Goal: Task Accomplishment & Management: Use online tool/utility

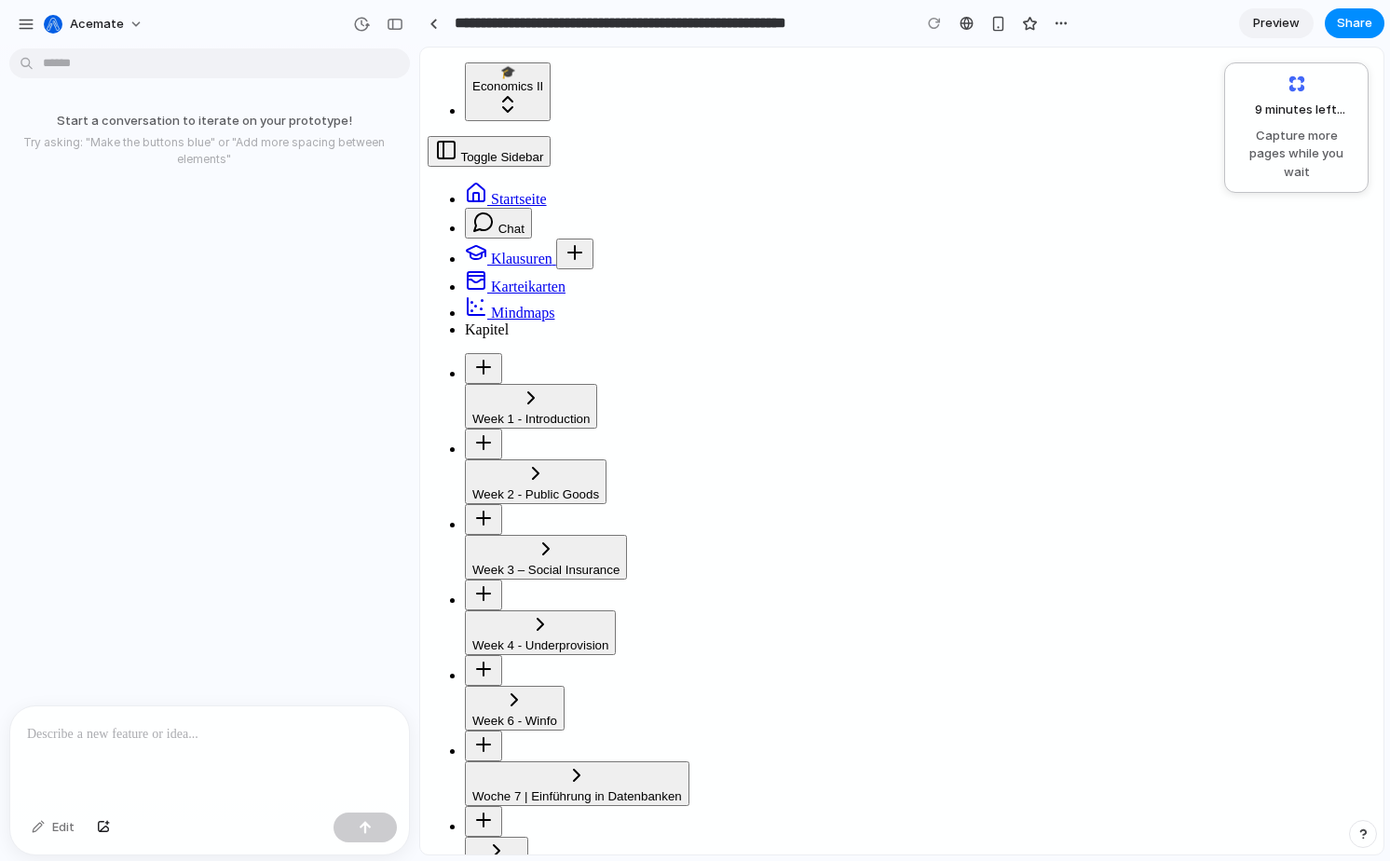
click at [1278, 115] on span "9 minutes left ..." at bounding box center [1293, 110] width 104 height 19
click at [431, 22] on div at bounding box center [434, 24] width 8 height 10
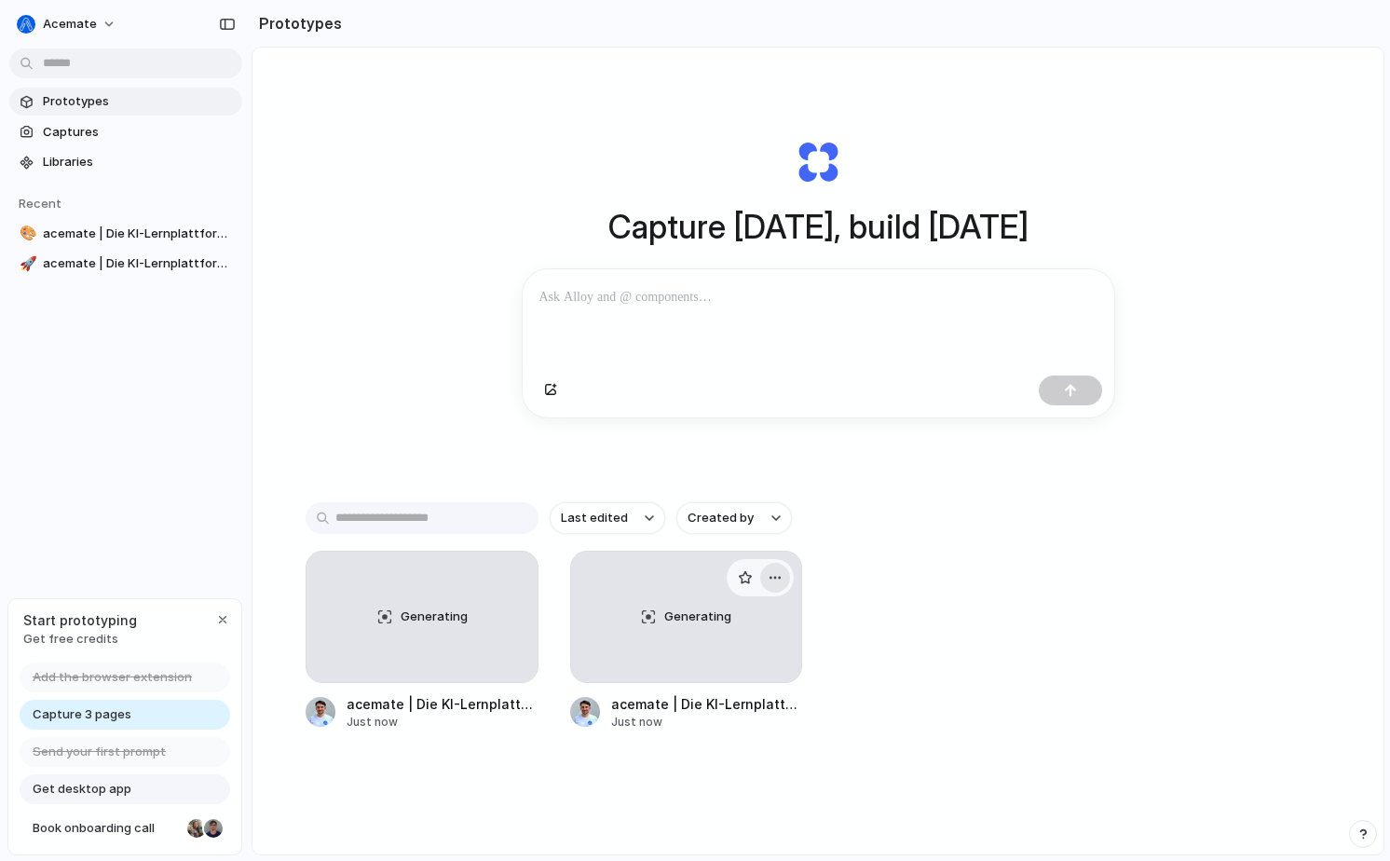
click at [776, 582] on div "button" at bounding box center [775, 577] width 15 height 15
click at [629, 599] on div "Open in new tab Copy link Delete" at bounding box center [695, 430] width 1390 height 861
click at [655, 618] on div "Generating" at bounding box center [686, 617] width 231 height 130
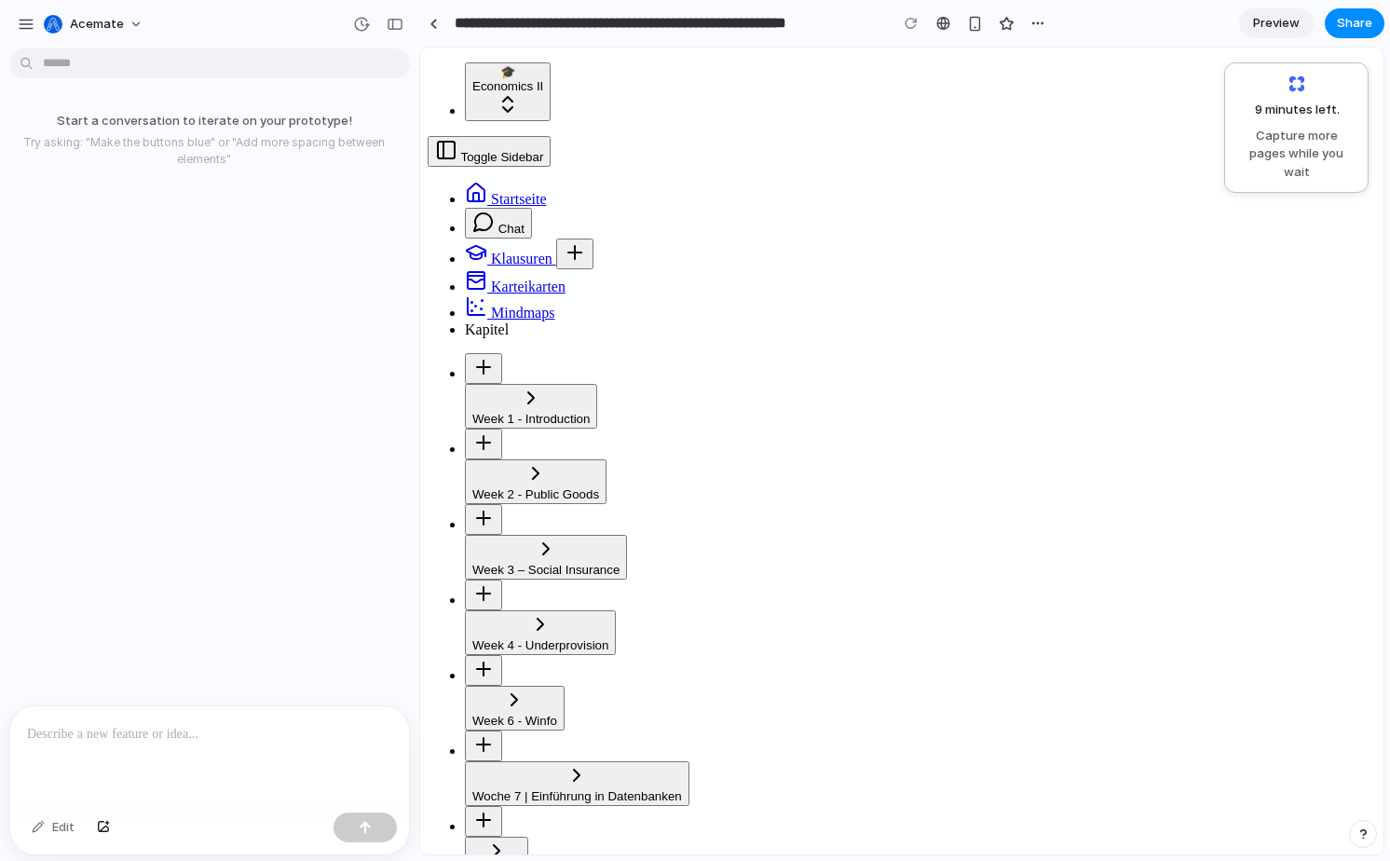
click at [1055, 28] on section "**********" at bounding box center [901, 23] width 965 height 47
click at [1037, 27] on div "button" at bounding box center [1038, 23] width 15 height 15
click at [1083, 22] on div "Duplicate Delete" at bounding box center [695, 430] width 1390 height 861
click at [1320, 164] on div "8 minutes left ... Capture more pages while you wait" at bounding box center [1297, 127] width 144 height 130
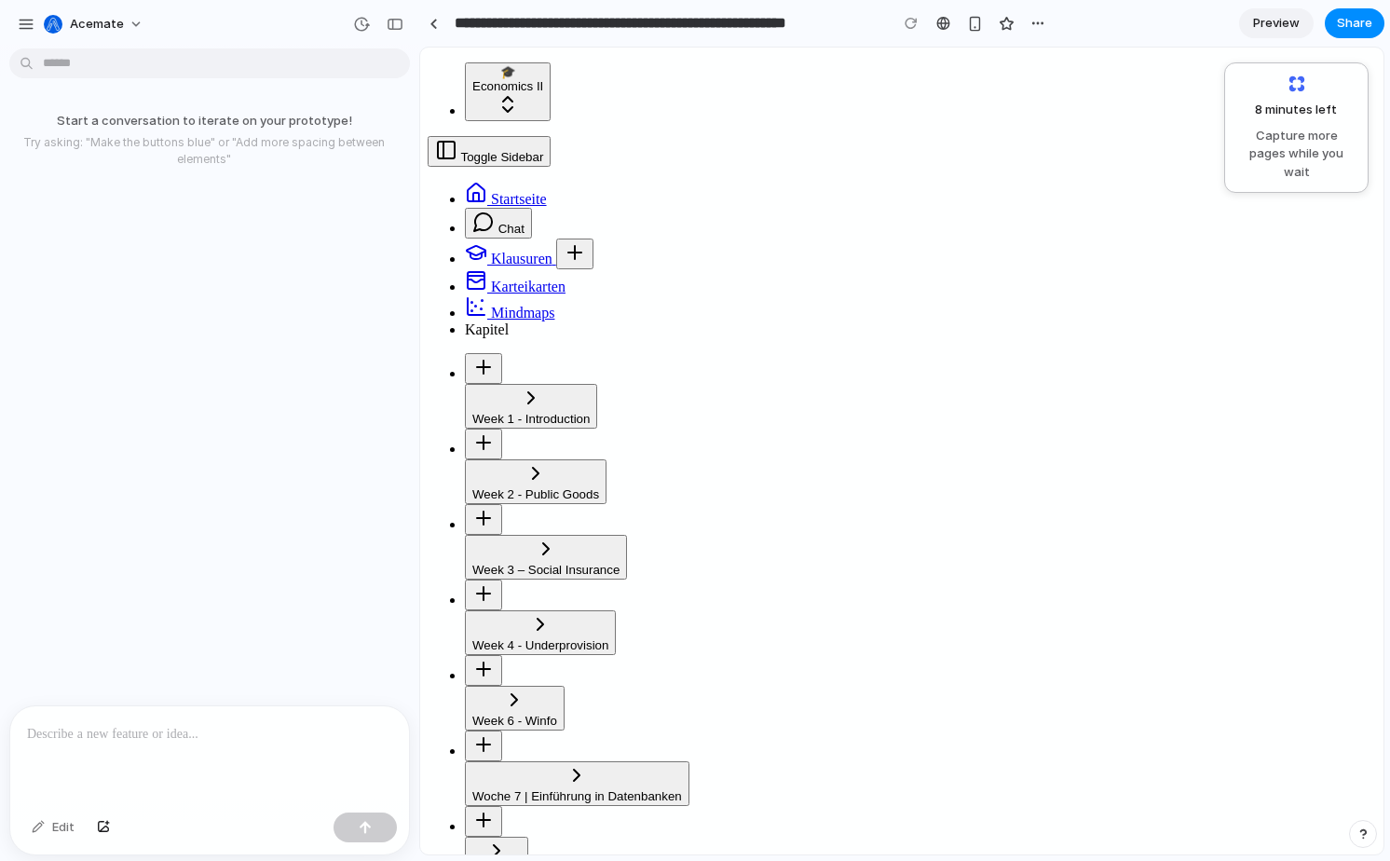
click at [1292, 127] on span "Capture more pages while you wait" at bounding box center [1297, 154] width 120 height 55
click at [1285, 34] on link "Preview" at bounding box center [1276, 23] width 75 height 30
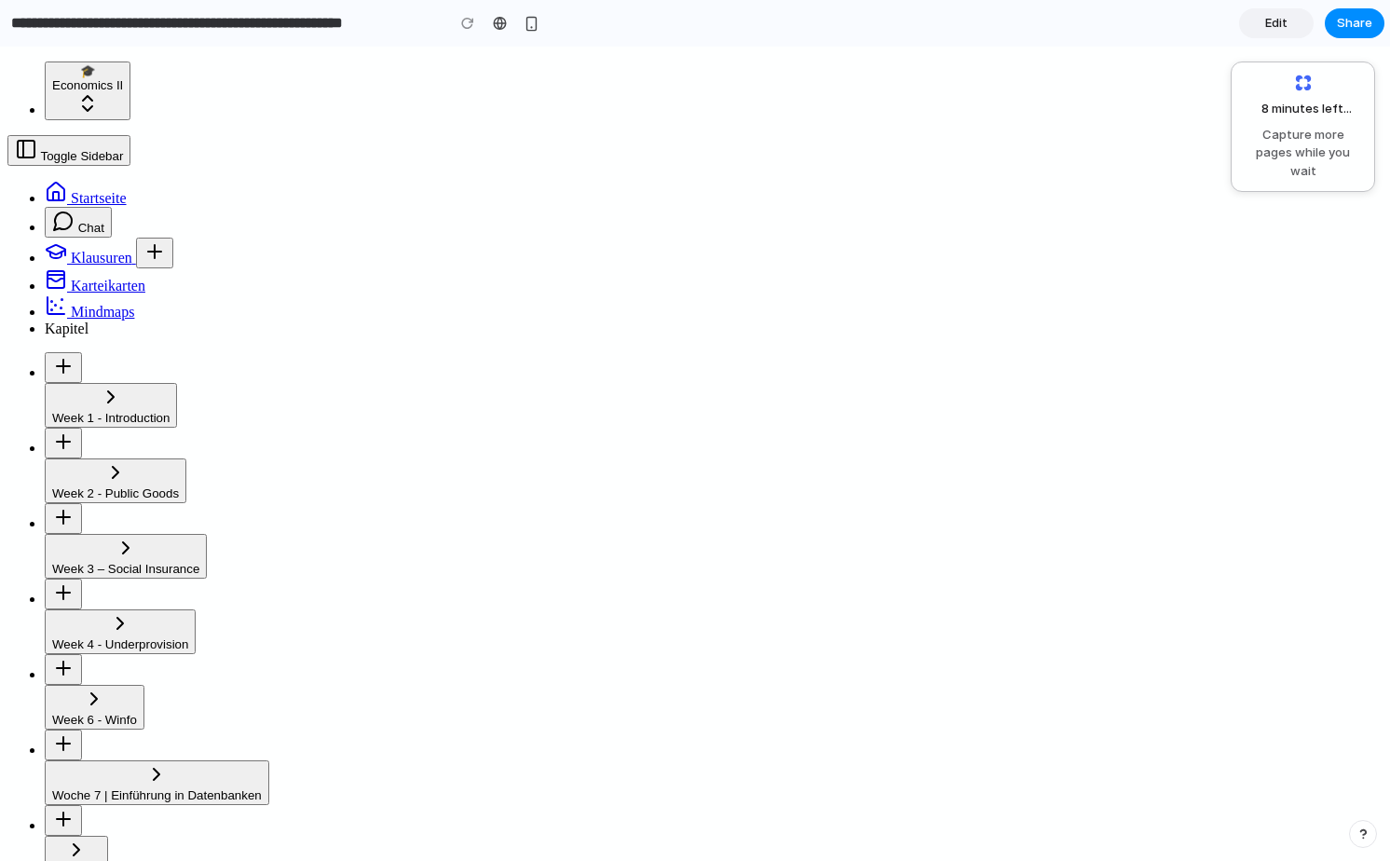
click at [1293, 20] on link "Edit" at bounding box center [1276, 23] width 75 height 30
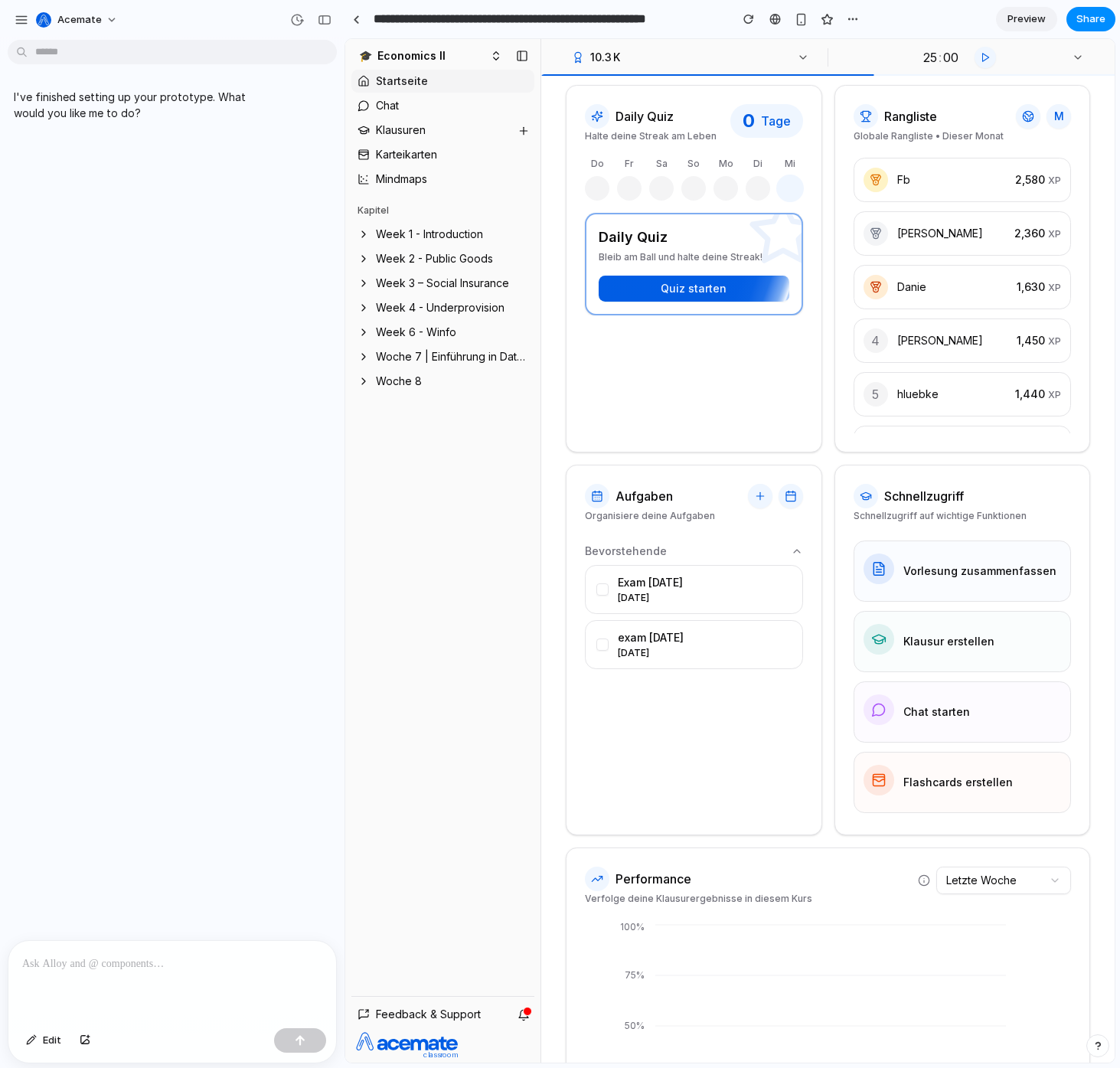
click at [137, 707] on div at bounding box center [172, 981] width 328 height 81
